Goal: Task Accomplishment & Management: Use online tool/utility

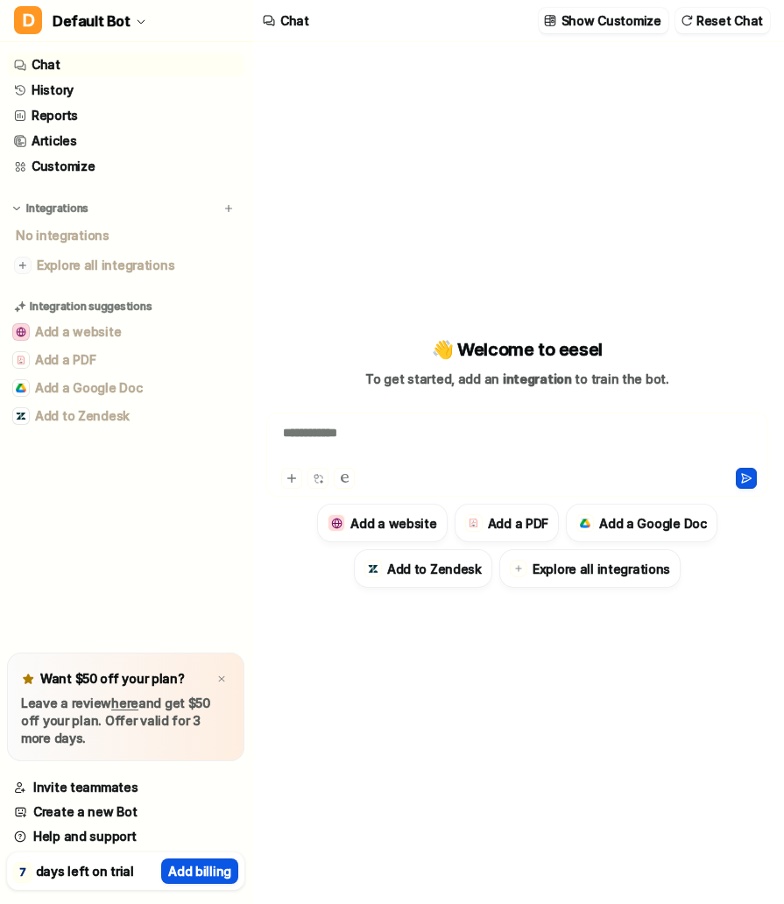
type textarea "**********"
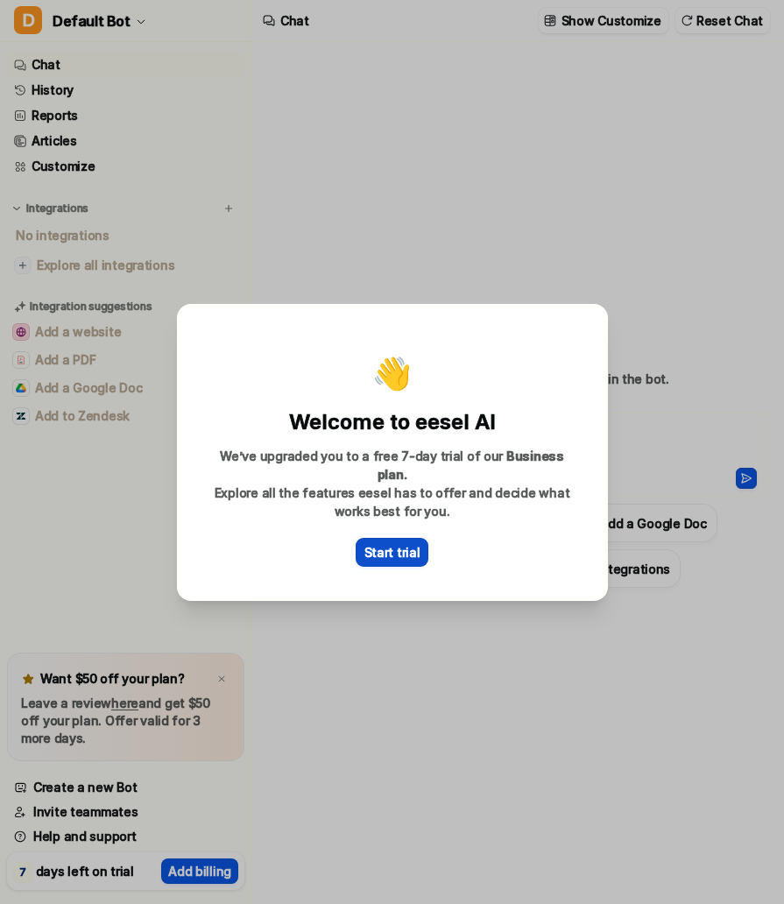
click at [381, 543] on p "Start trial" at bounding box center [392, 552] width 56 height 18
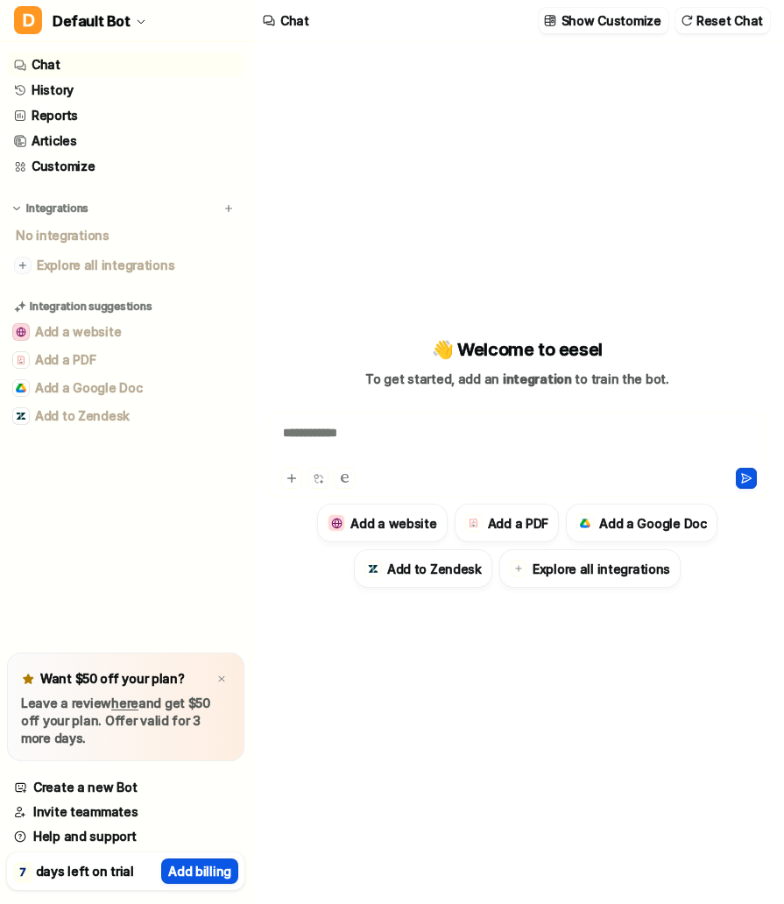
click at [73, 232] on div "No integrations" at bounding box center [128, 235] width 234 height 29
click at [86, 267] on span "Explore all integrations" at bounding box center [137, 265] width 201 height 28
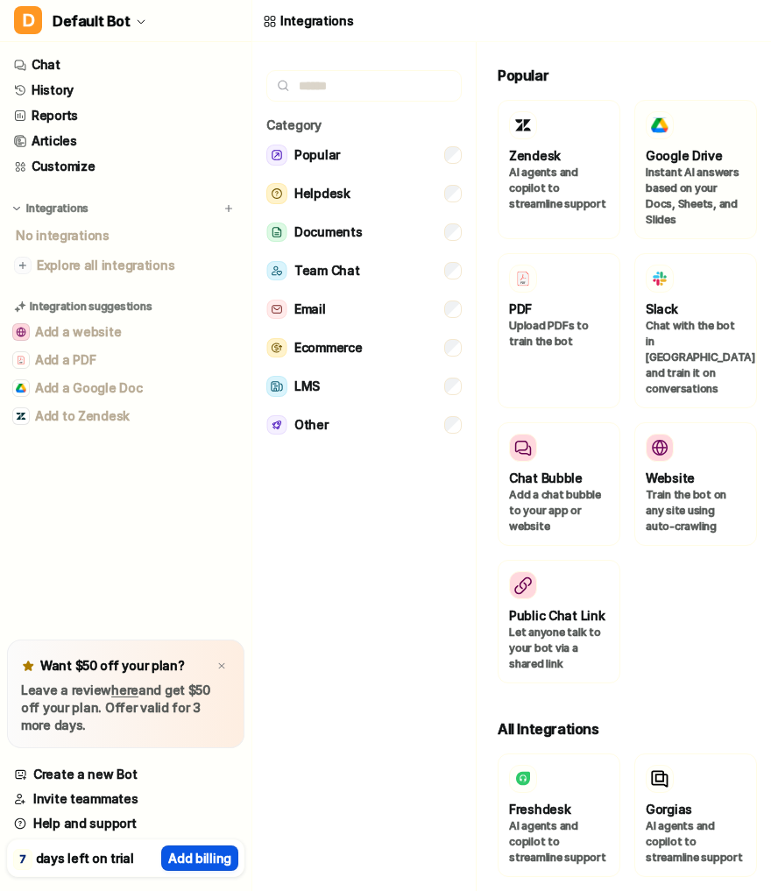
click at [666, 138] on div at bounding box center [696, 125] width 100 height 28
click at [665, 130] on div at bounding box center [660, 125] width 28 height 28
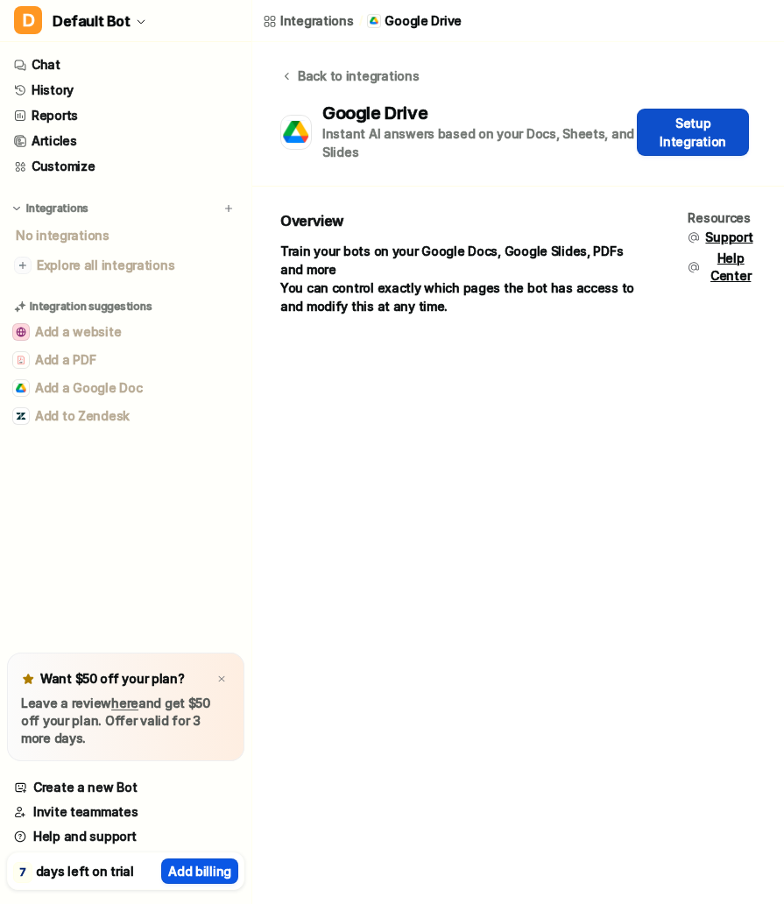
click at [661, 138] on button "Setup Integration" at bounding box center [693, 132] width 112 height 47
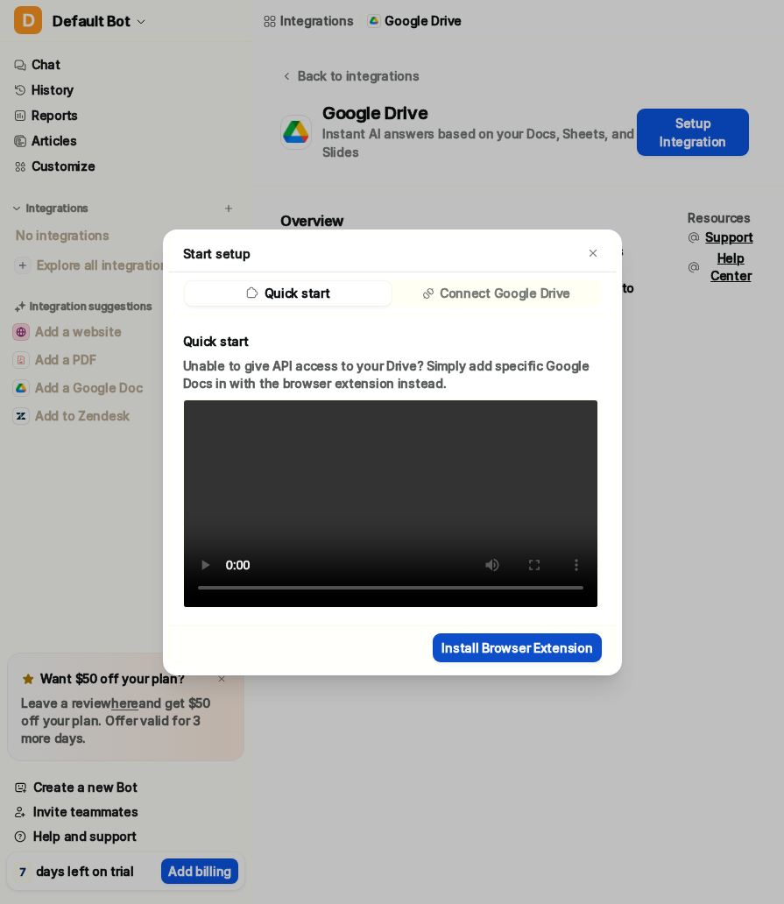
click at [498, 662] on button "Install Browser Extension" at bounding box center [517, 647] width 168 height 29
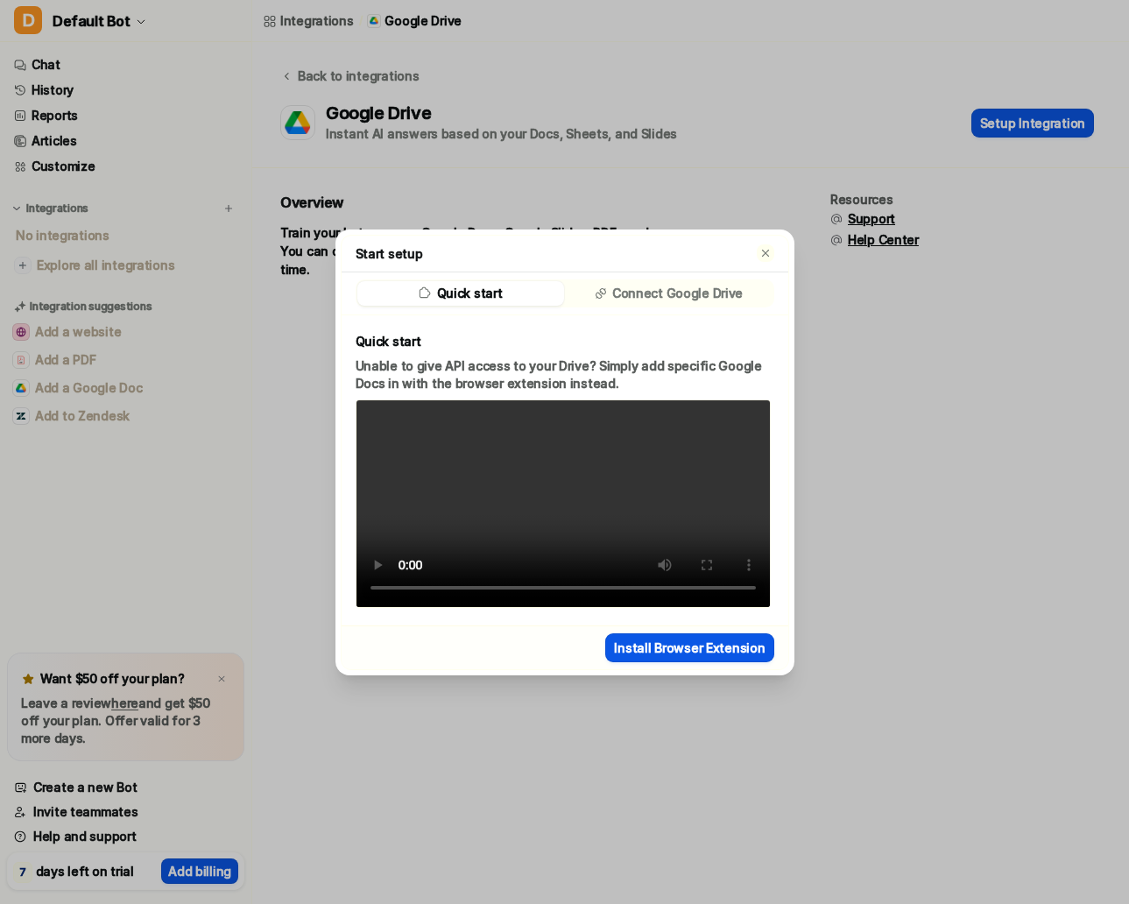
click at [766, 249] on icon "button" at bounding box center [764, 252] width 7 height 7
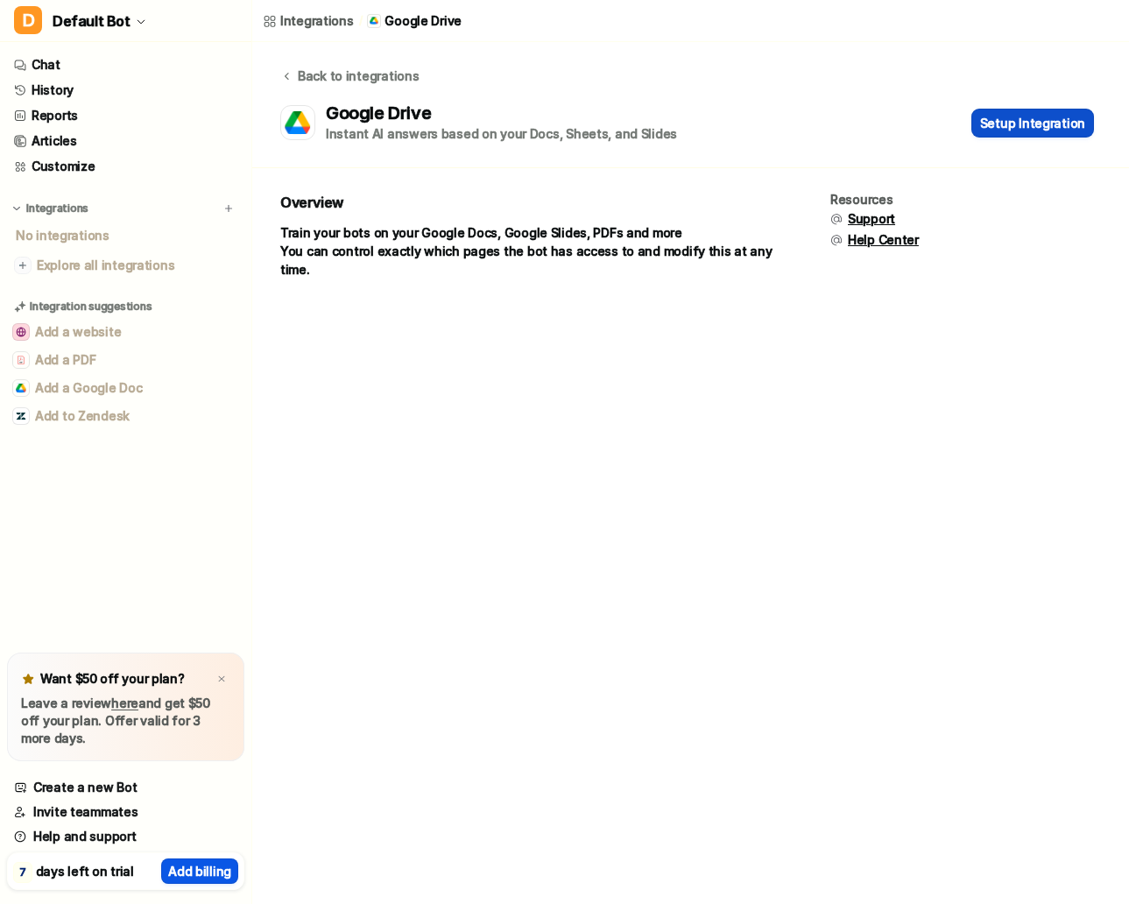
click at [783, 131] on button "Setup Integration" at bounding box center [1032, 123] width 123 height 29
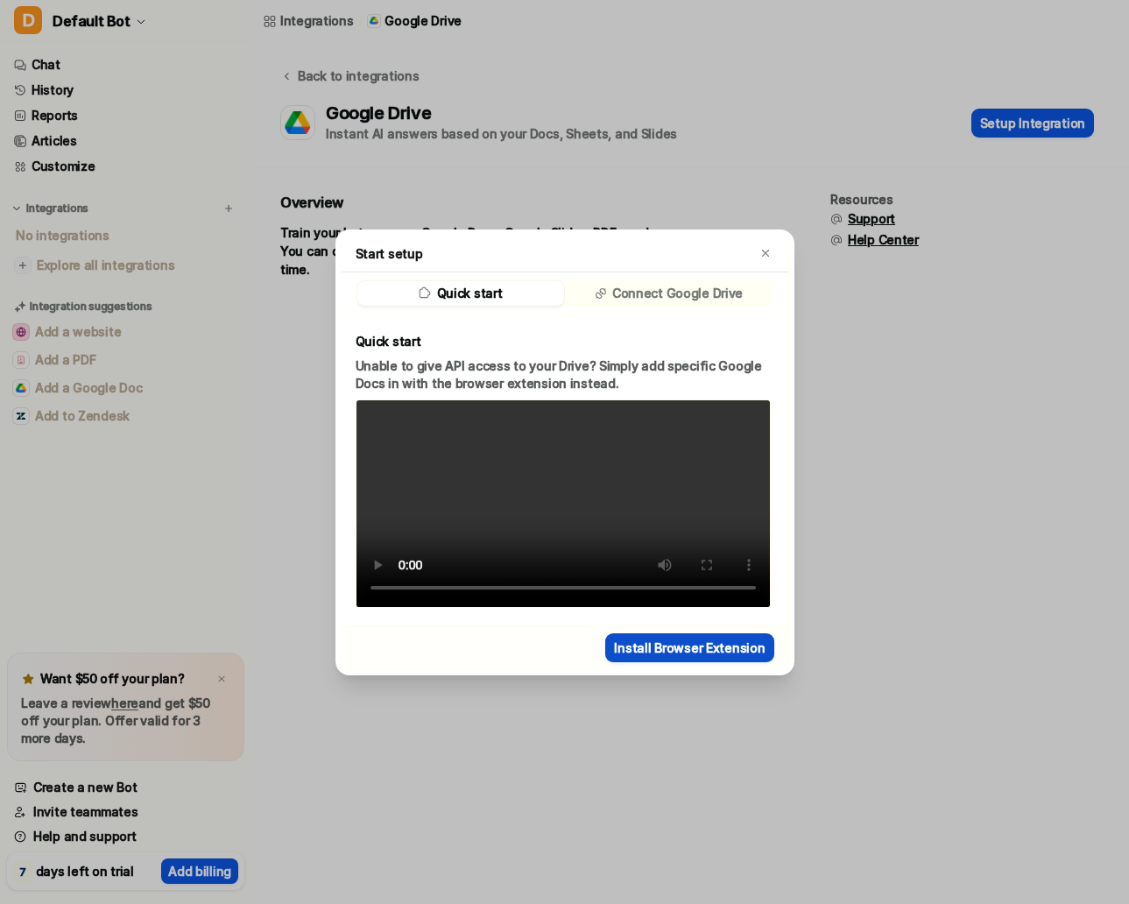
click at [660, 662] on button "Install Browser Extension" at bounding box center [689, 647] width 168 height 29
click at [369, 111] on div "Start setup Quick start Connect Google Drive Quick start Unable to give API acc…" at bounding box center [564, 452] width 487 height 904
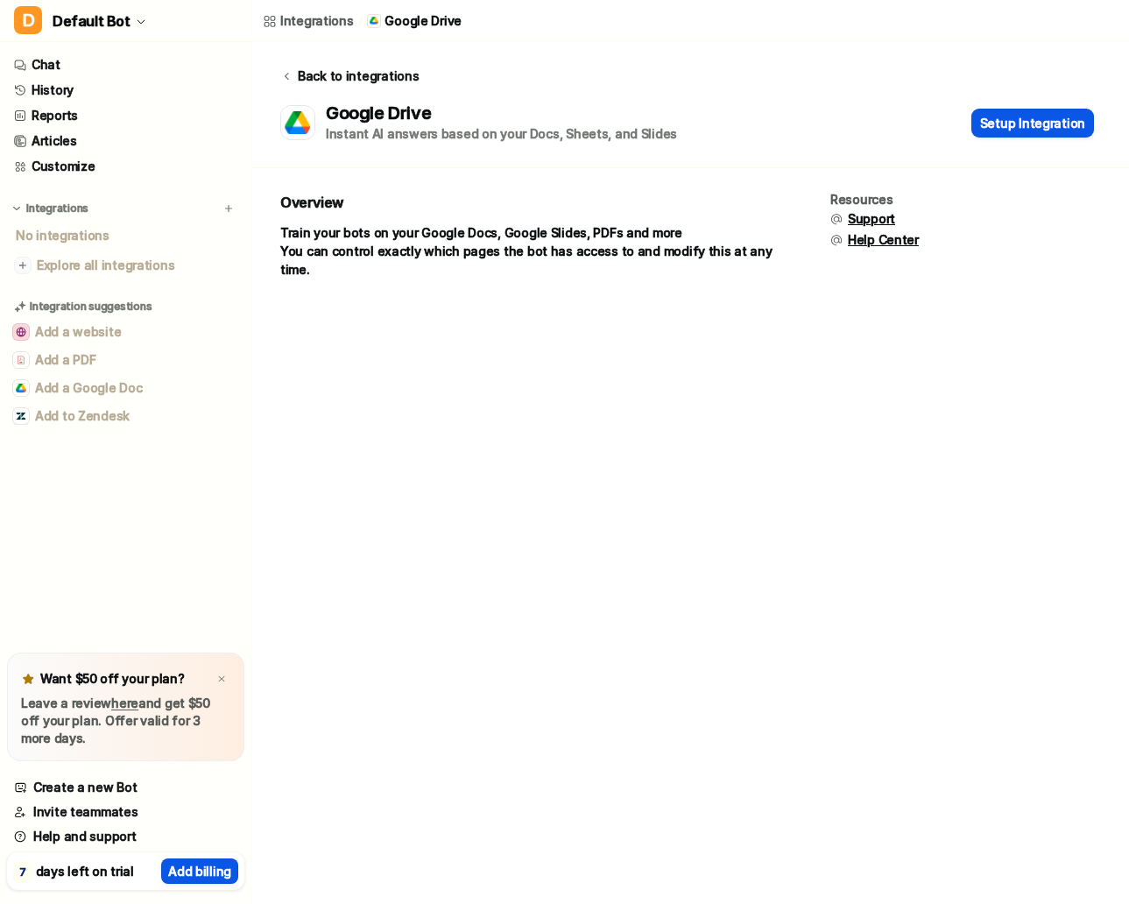
click at [285, 81] on icon at bounding box center [286, 75] width 12 height 13
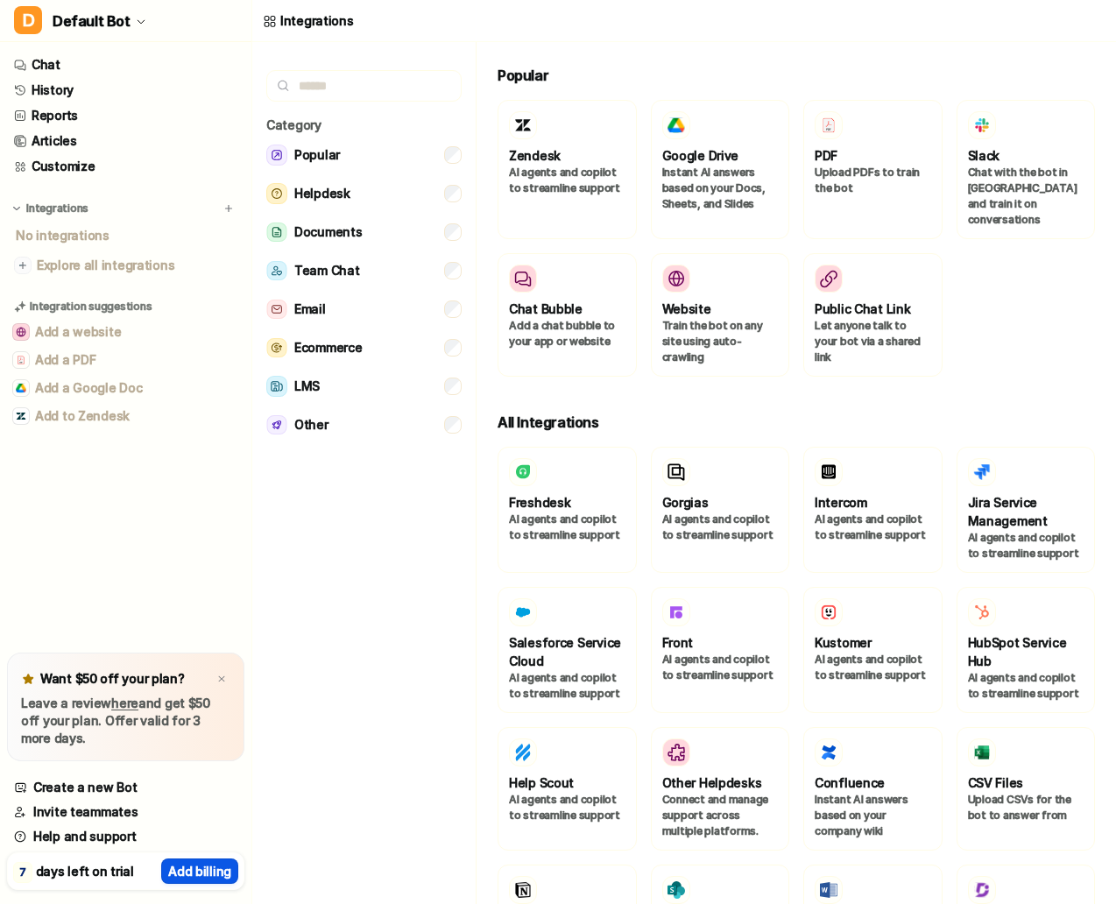
click at [88, 235] on div "No integrations" at bounding box center [128, 235] width 234 height 29
click at [74, 270] on span "Explore all integrations" at bounding box center [137, 265] width 201 height 28
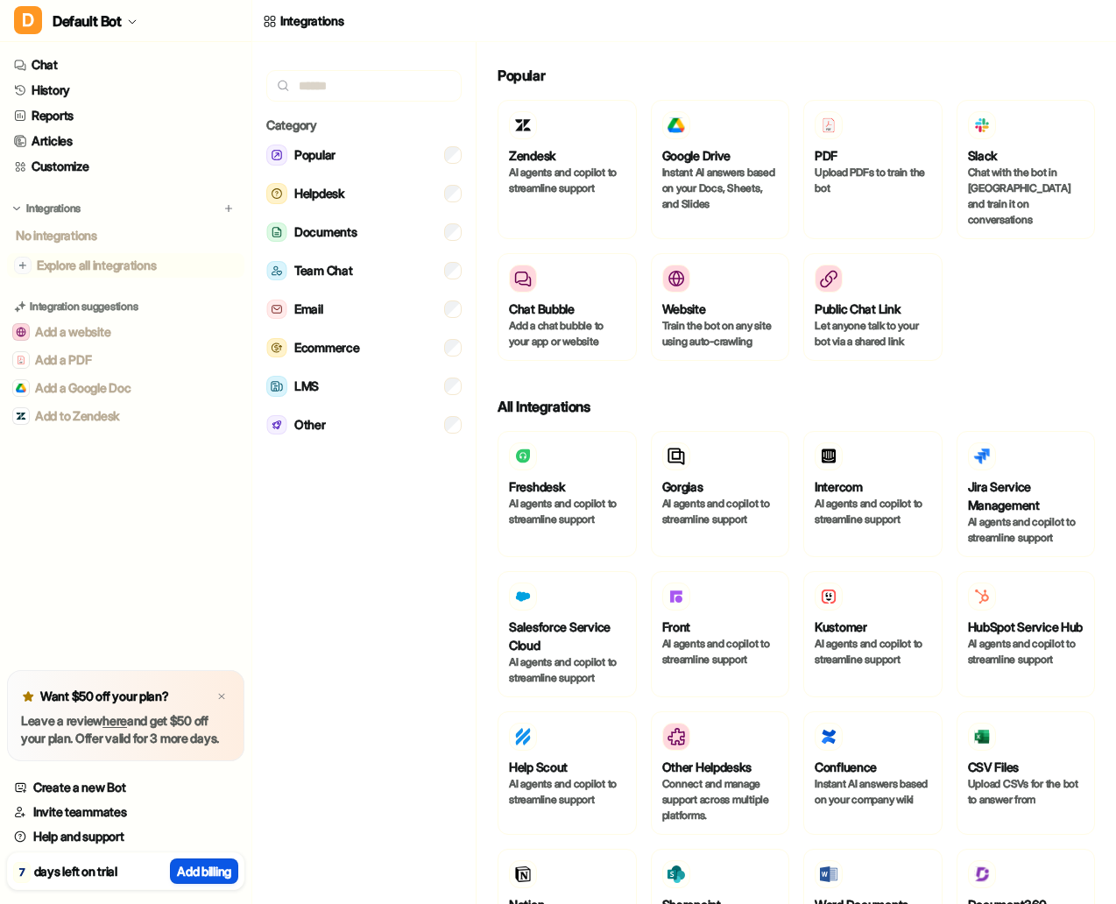
click at [91, 266] on span "Explore all integrations" at bounding box center [137, 265] width 201 height 28
click at [639, 135] on div "Zendesk AI agents and copilot to streamline support Google Drive Instant AI ans…" at bounding box center [796, 241] width 597 height 282
click at [713, 145] on div "Google Drive Instant AI answers based on your Docs, Sheets, and Slides" at bounding box center [720, 169] width 117 height 117
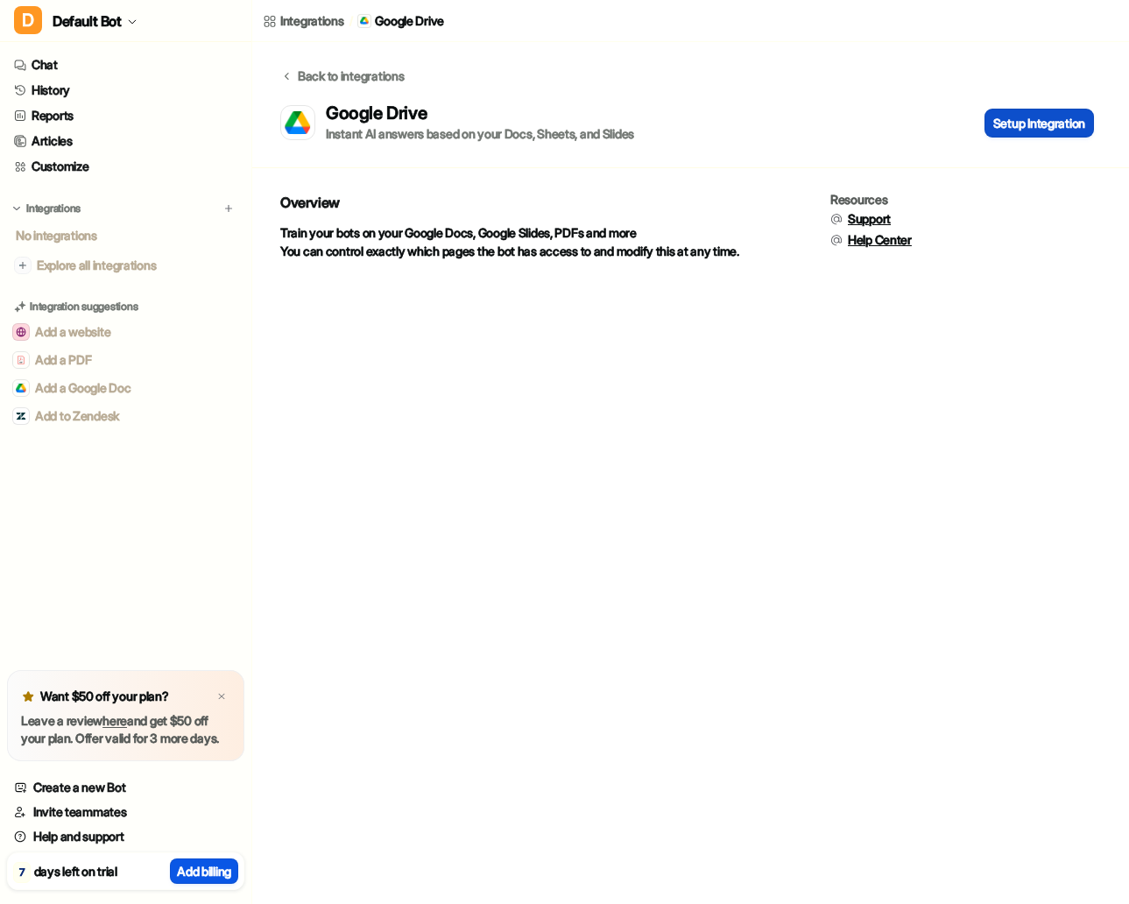
click at [1000, 118] on button "Setup Integration" at bounding box center [1039, 123] width 109 height 29
click at [328, 23] on div "Integrations" at bounding box center [312, 20] width 64 height 18
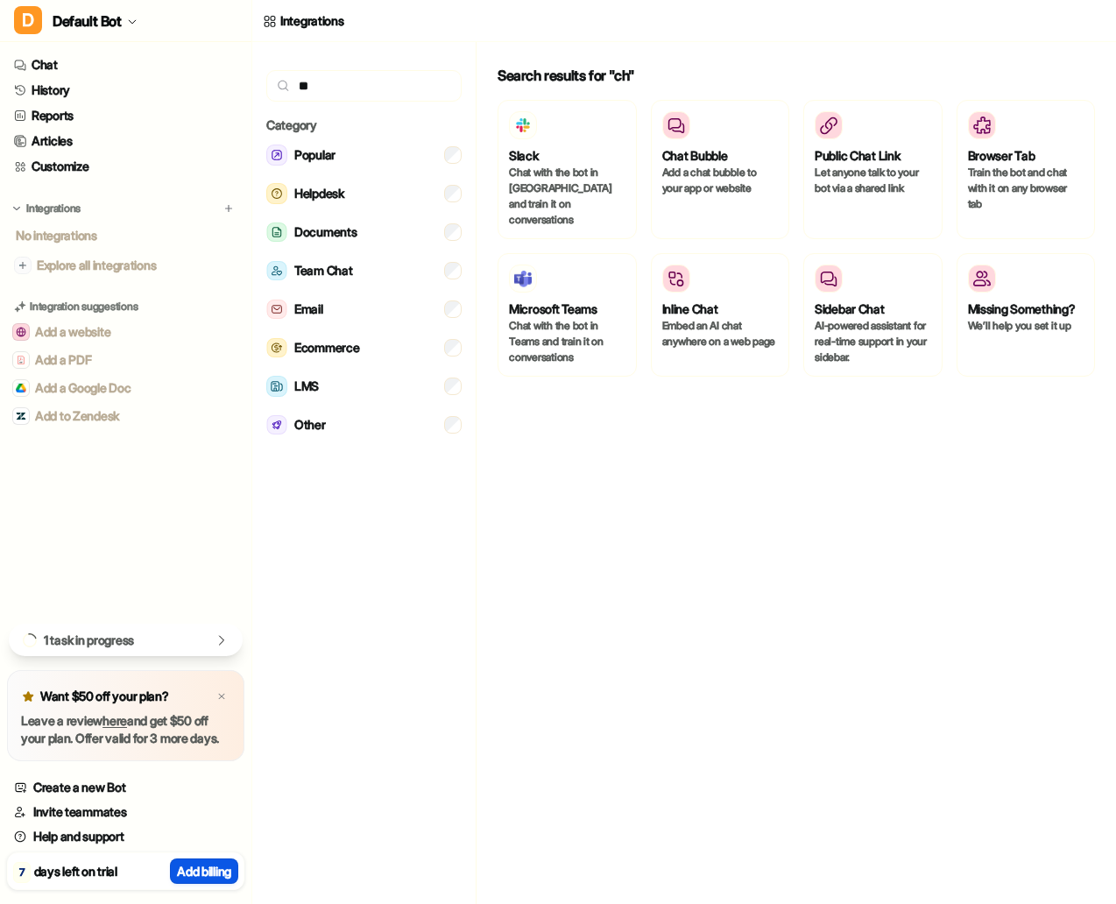
type input "*"
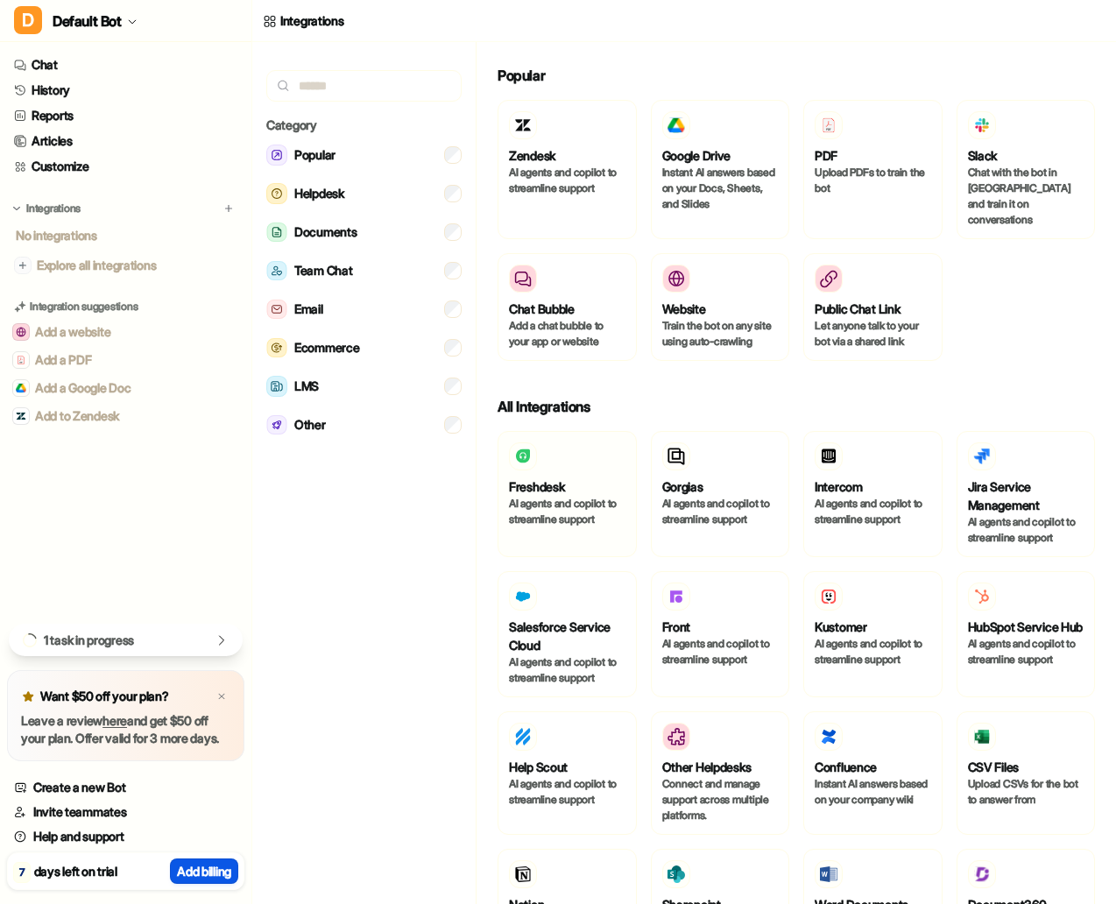
click at [559, 507] on p "AI agents and copilot to streamline support" at bounding box center [567, 512] width 117 height 32
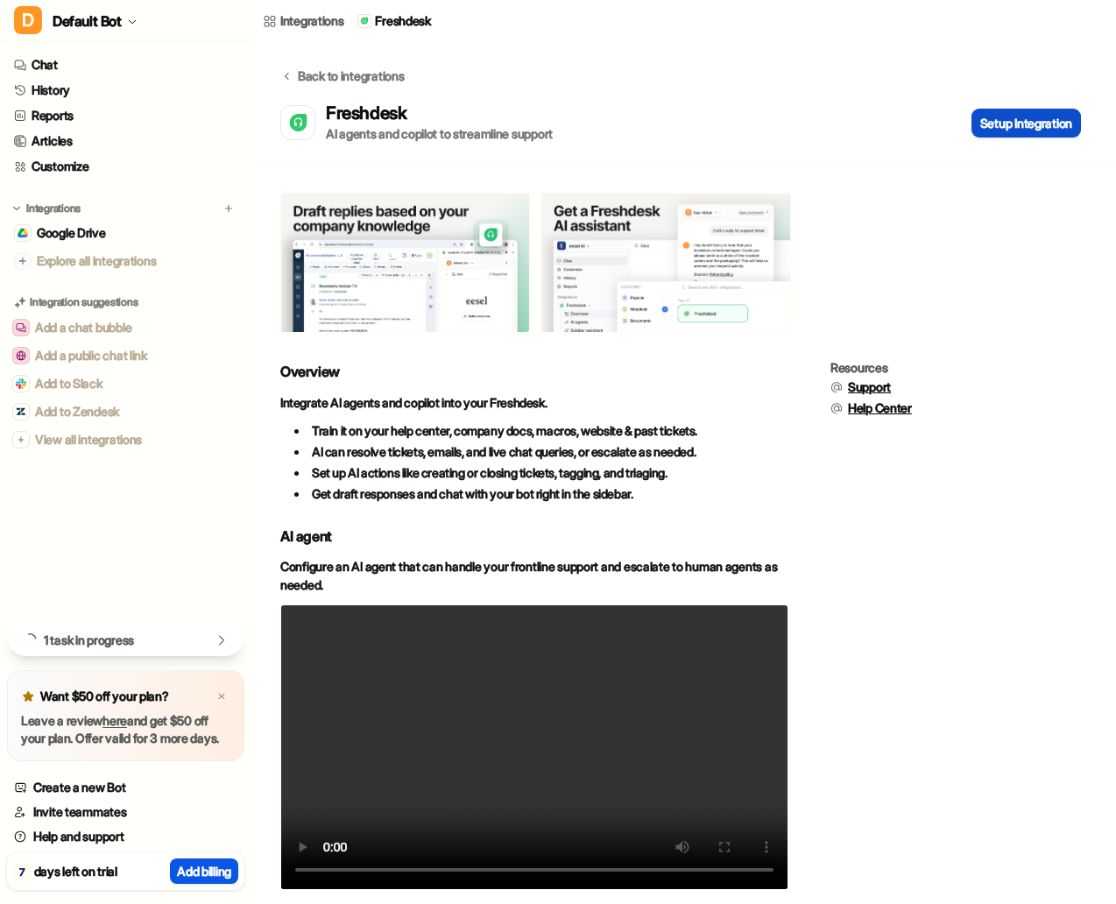
click at [796, 131] on button "Setup Integration" at bounding box center [1025, 123] width 109 height 29
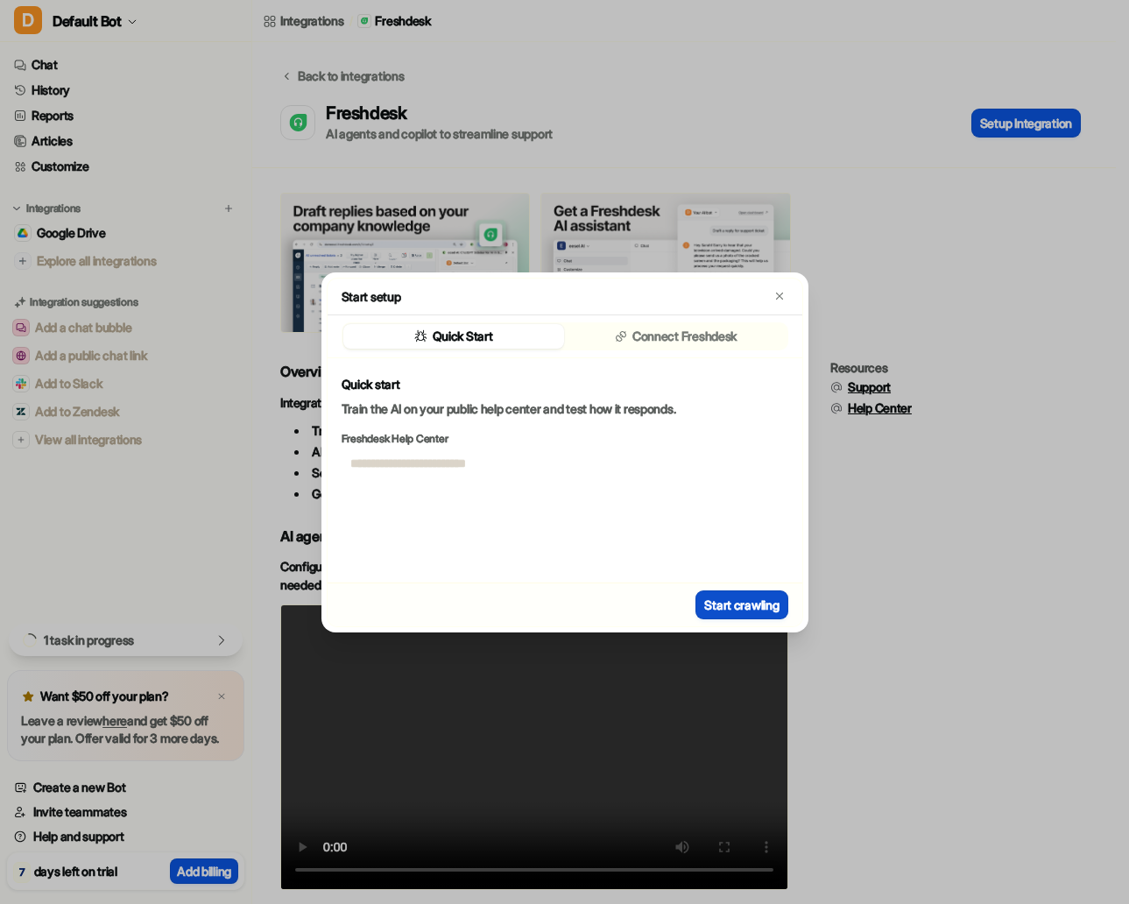
click at [734, 598] on button "Start crawling" at bounding box center [742, 604] width 92 height 29
click at [670, 347] on div "Connect Freshdesk" at bounding box center [676, 336] width 221 height 25
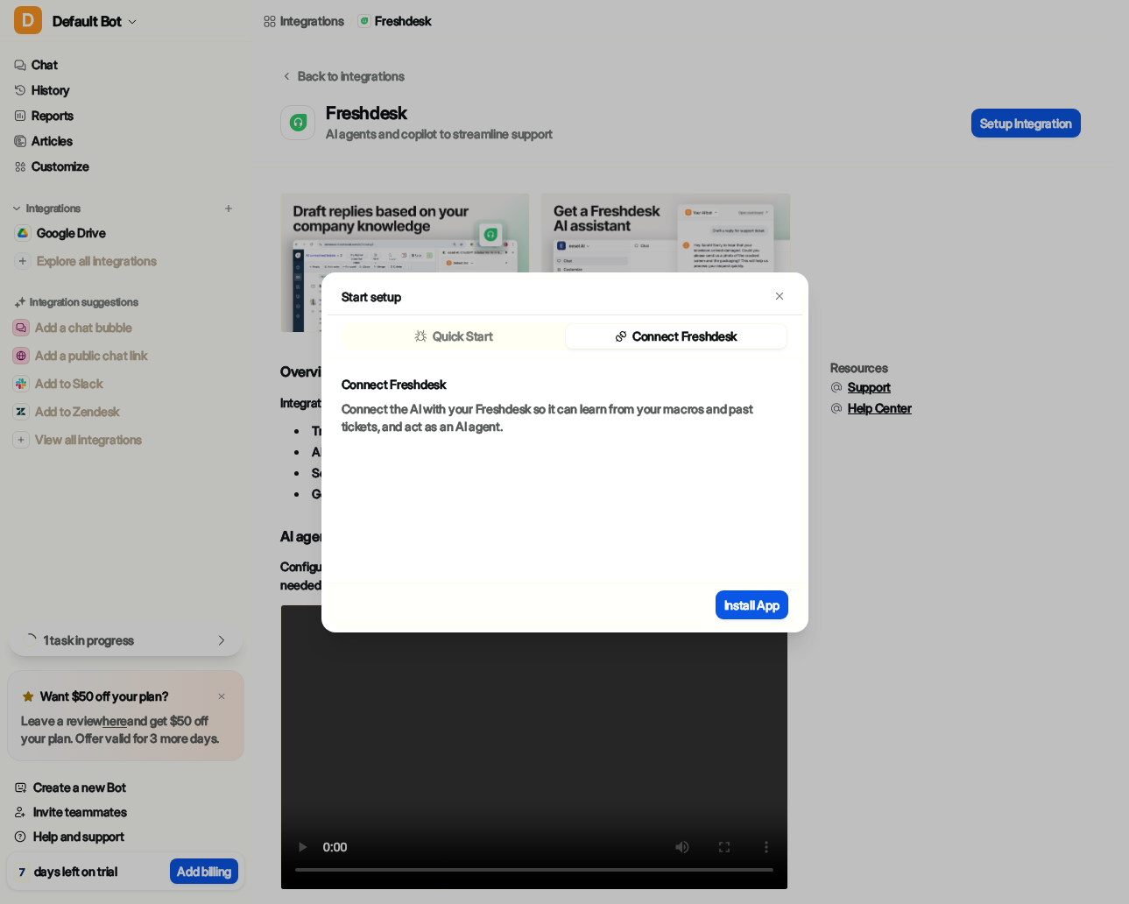
click at [749, 620] on div "Install App" at bounding box center [565, 605] width 475 height 44
click at [747, 602] on button "Install App" at bounding box center [752, 604] width 73 height 29
